Goal: Task Accomplishment & Management: Use online tool/utility

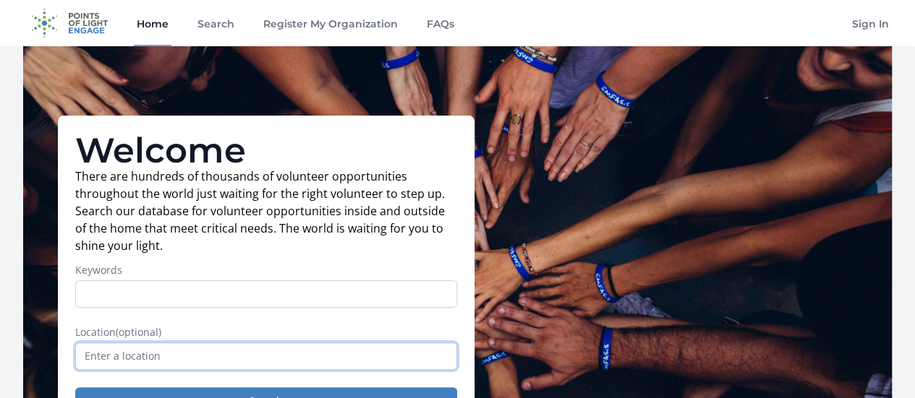
click at [231, 343] on input "text" at bounding box center [266, 356] width 382 height 27
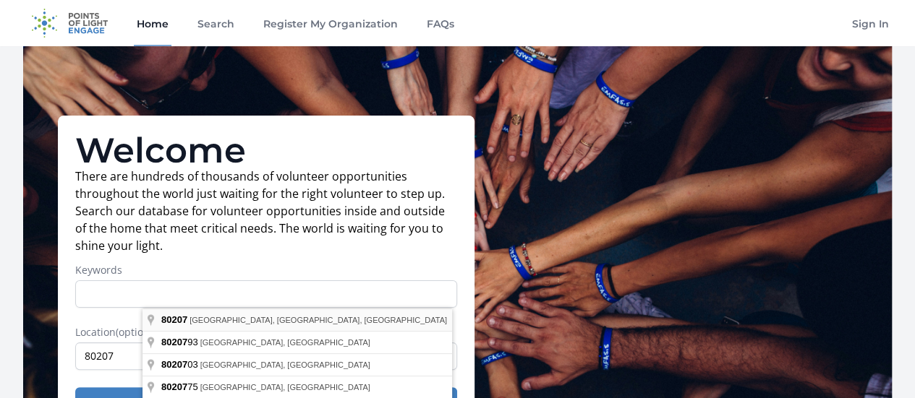
type input "[GEOGRAPHIC_DATA], [GEOGRAPHIC_DATA]"
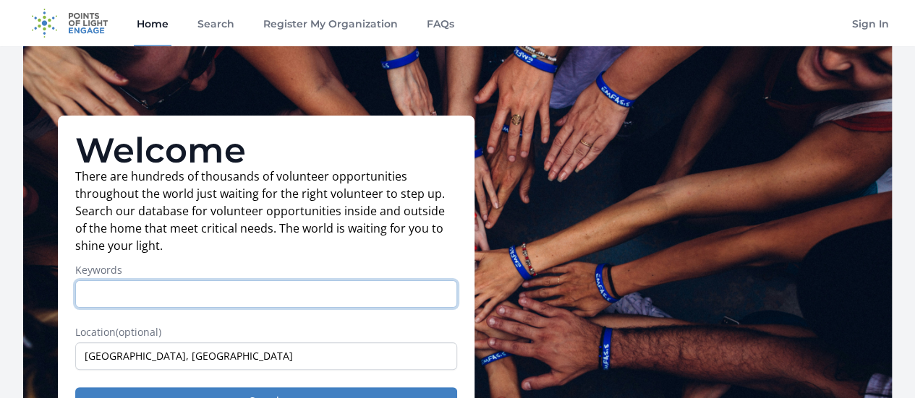
click at [187, 280] on input "Keywords" at bounding box center [266, 293] width 382 height 27
type input "adult"
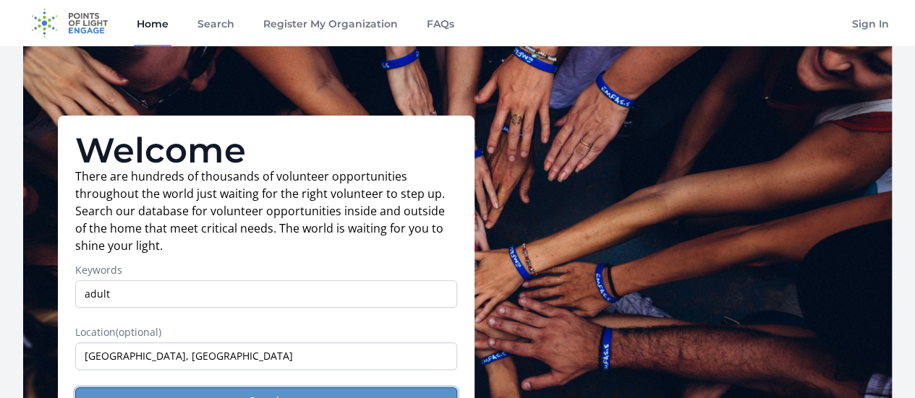
click at [296, 387] on button "Search" at bounding box center [266, 400] width 382 height 27
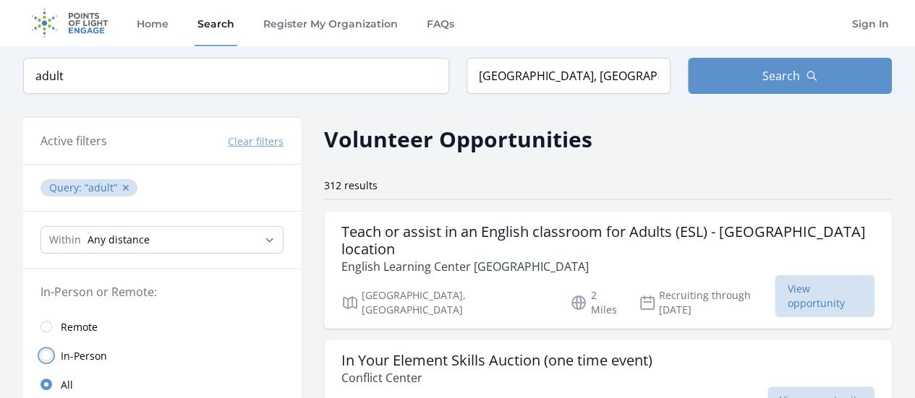
click at [52, 350] on input "radio" at bounding box center [46, 356] width 12 height 12
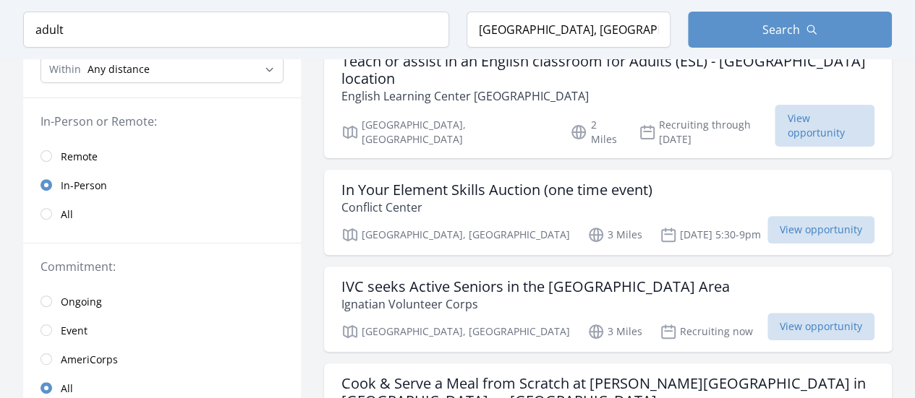
scroll to position [182, 0]
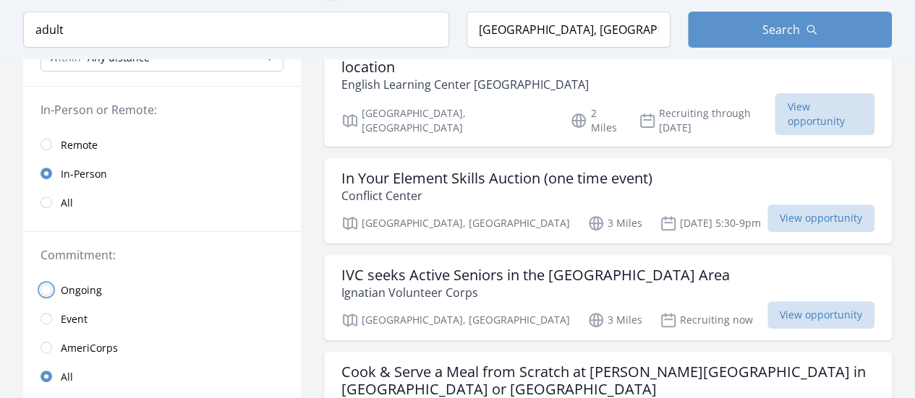
click at [52, 284] on input "radio" at bounding box center [46, 290] width 12 height 12
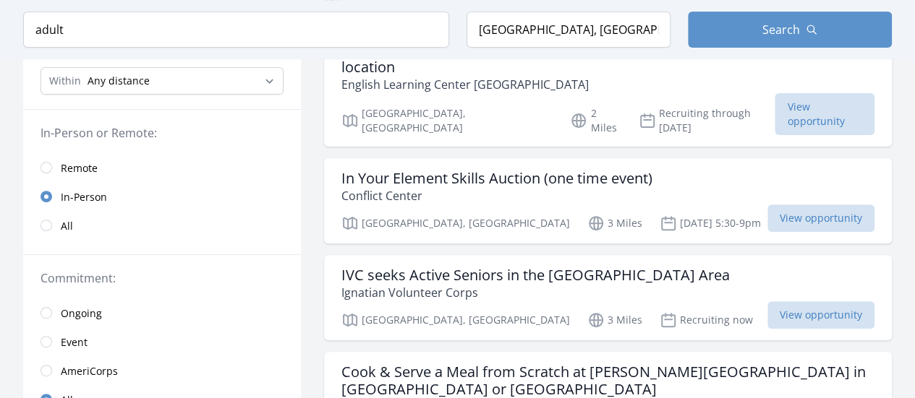
scroll to position [201, 0]
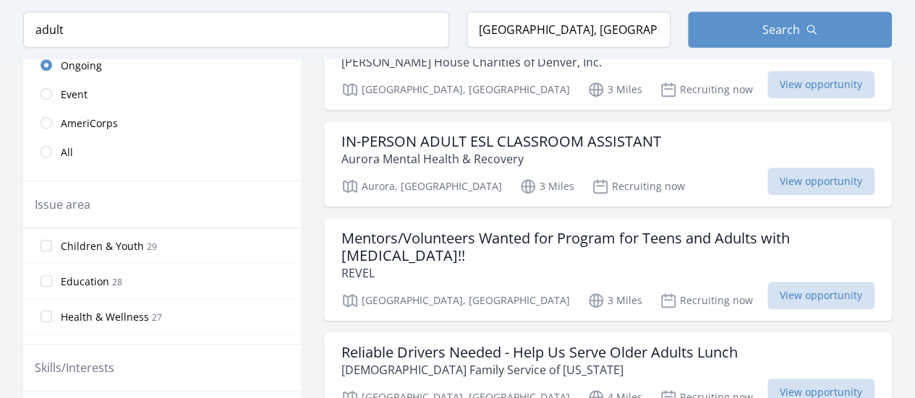
scroll to position [432, 0]
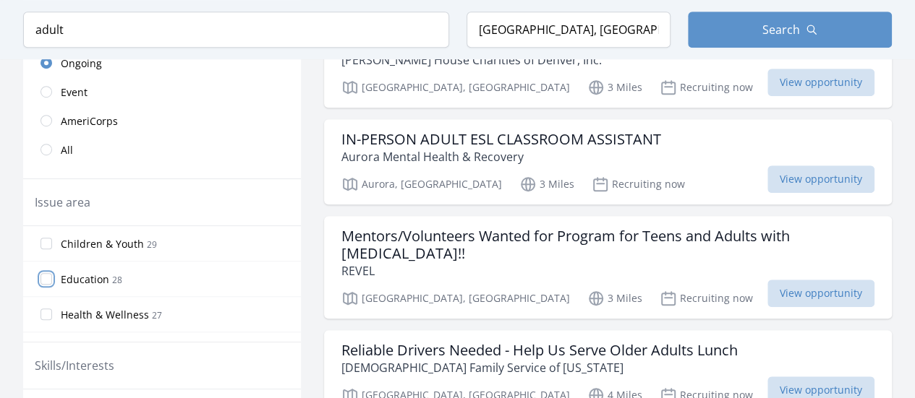
click at [52, 273] on input "Education 28" at bounding box center [46, 279] width 12 height 12
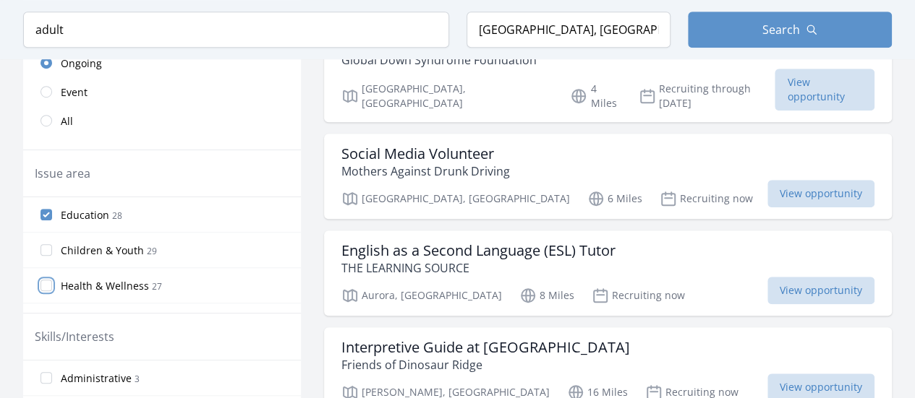
click at [52, 280] on input "Health & Wellness 27" at bounding box center [46, 286] width 12 height 12
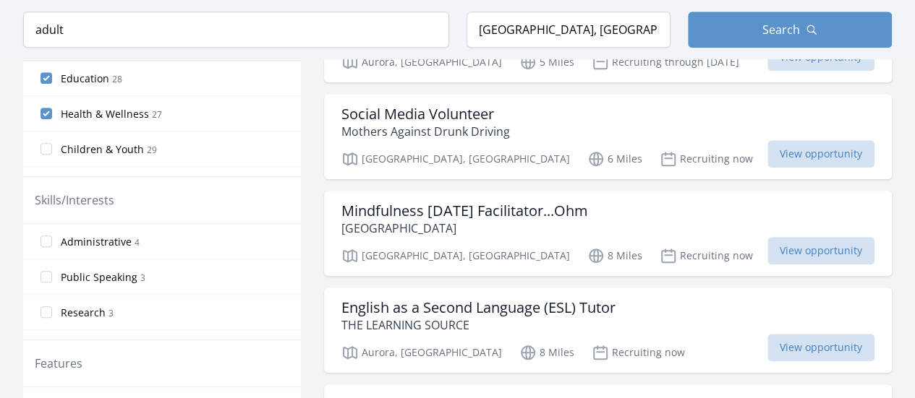
scroll to position [571, 0]
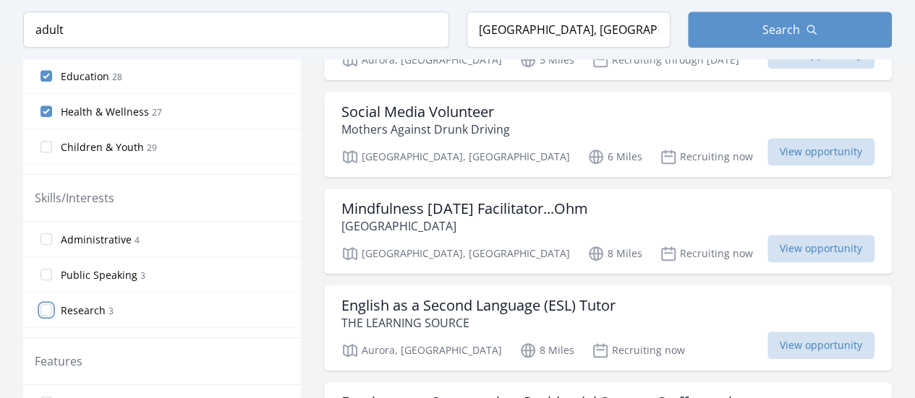
click at [52, 304] on input "Research 3" at bounding box center [46, 310] width 12 height 12
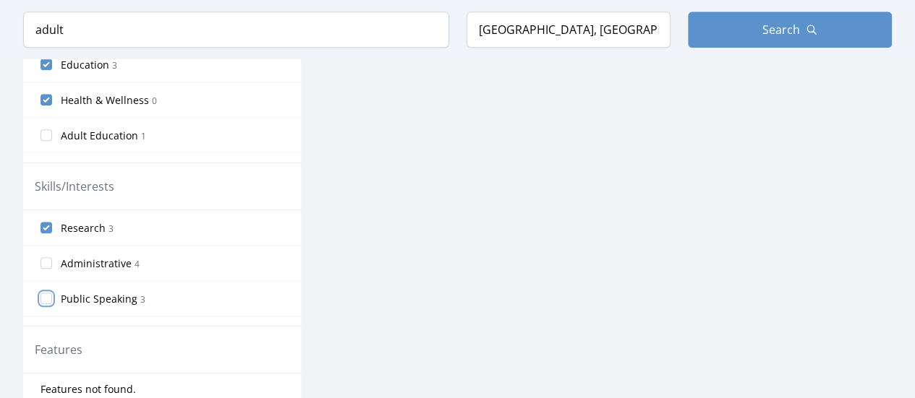
click at [52, 293] on input "Public Speaking 3" at bounding box center [46, 299] width 12 height 12
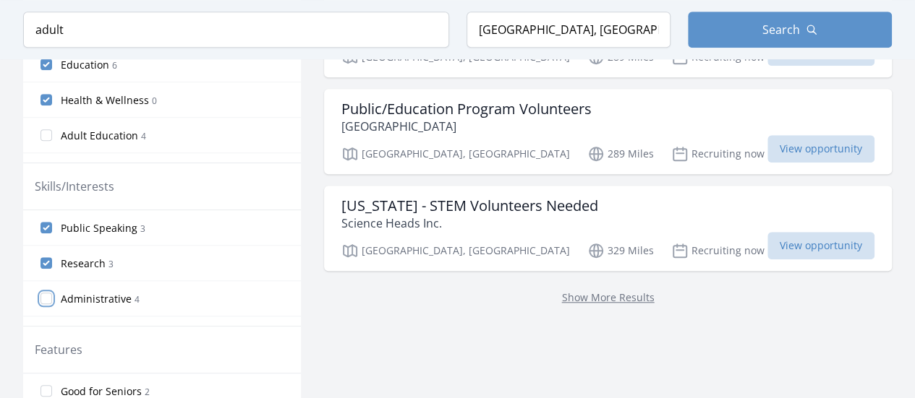
click at [52, 293] on input "Administrative 4" at bounding box center [46, 299] width 12 height 12
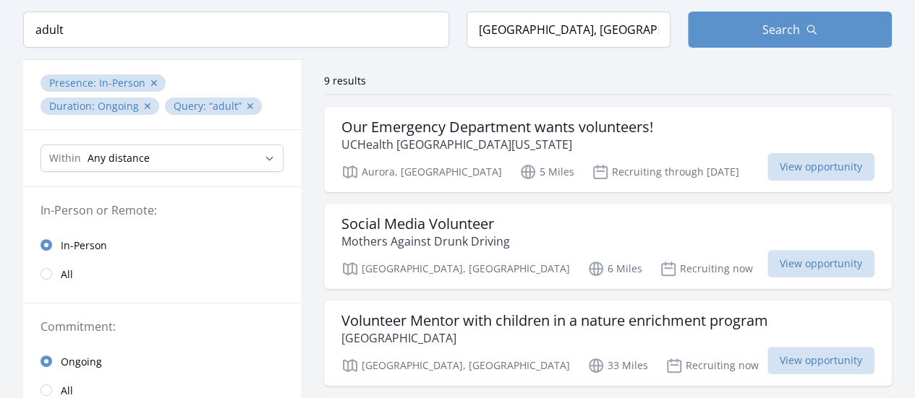
scroll to position [0, 0]
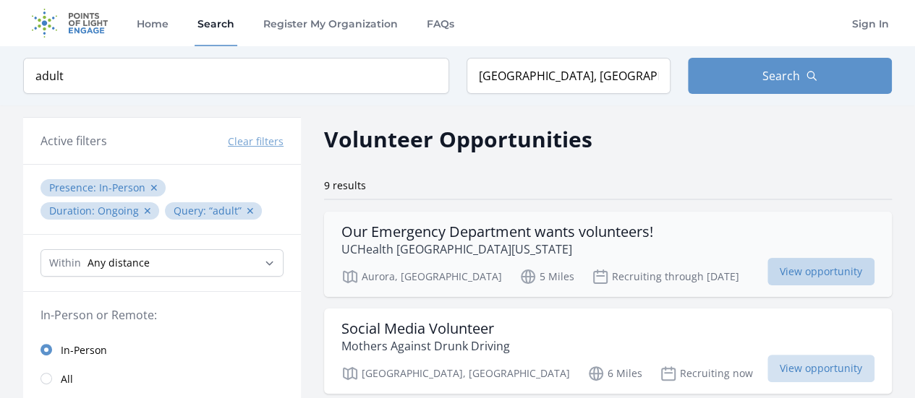
click at [767, 258] on span "View opportunity" at bounding box center [820, 271] width 107 height 27
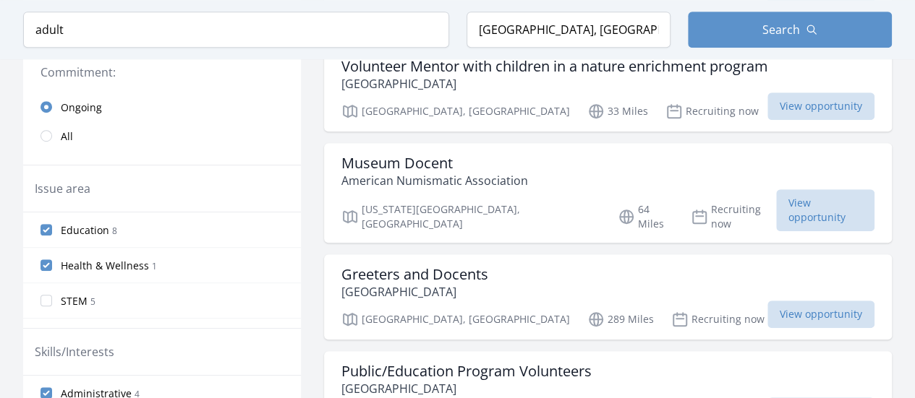
scroll to position [361, 0]
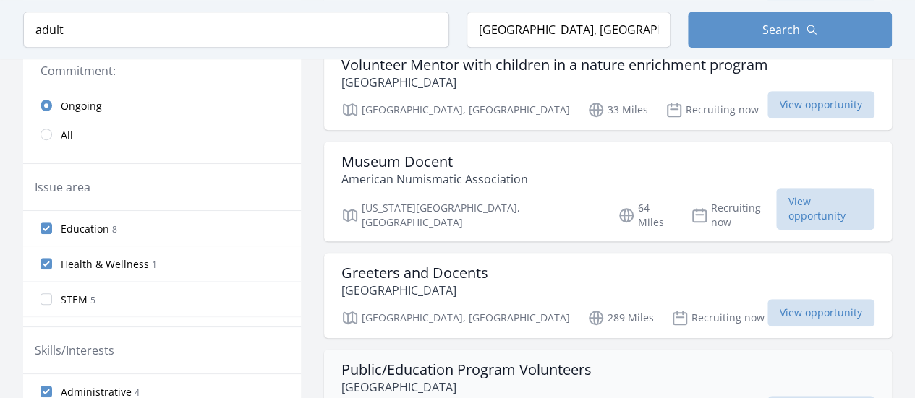
click at [422, 379] on p "Santa Fe Botanical Garden" at bounding box center [466, 387] width 250 height 17
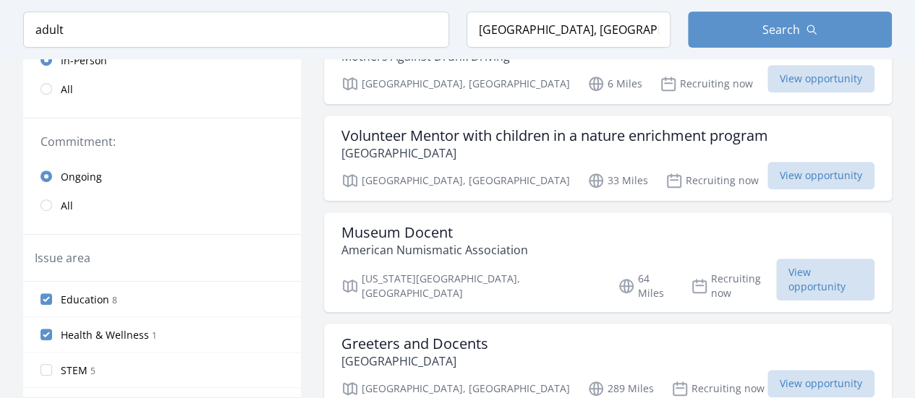
scroll to position [291, 0]
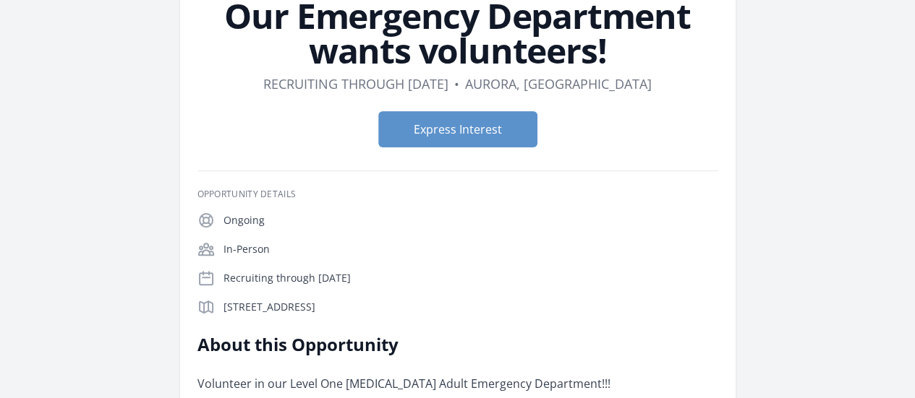
scroll to position [116, 0]
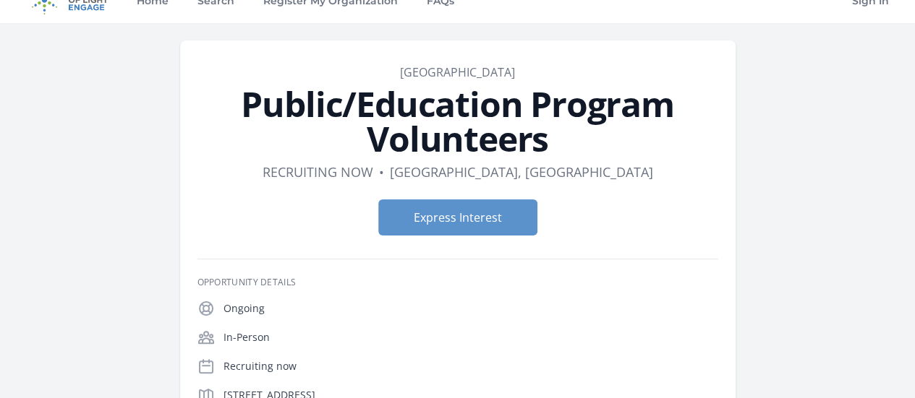
scroll to position [21, 0]
